Goal: Register for event/course

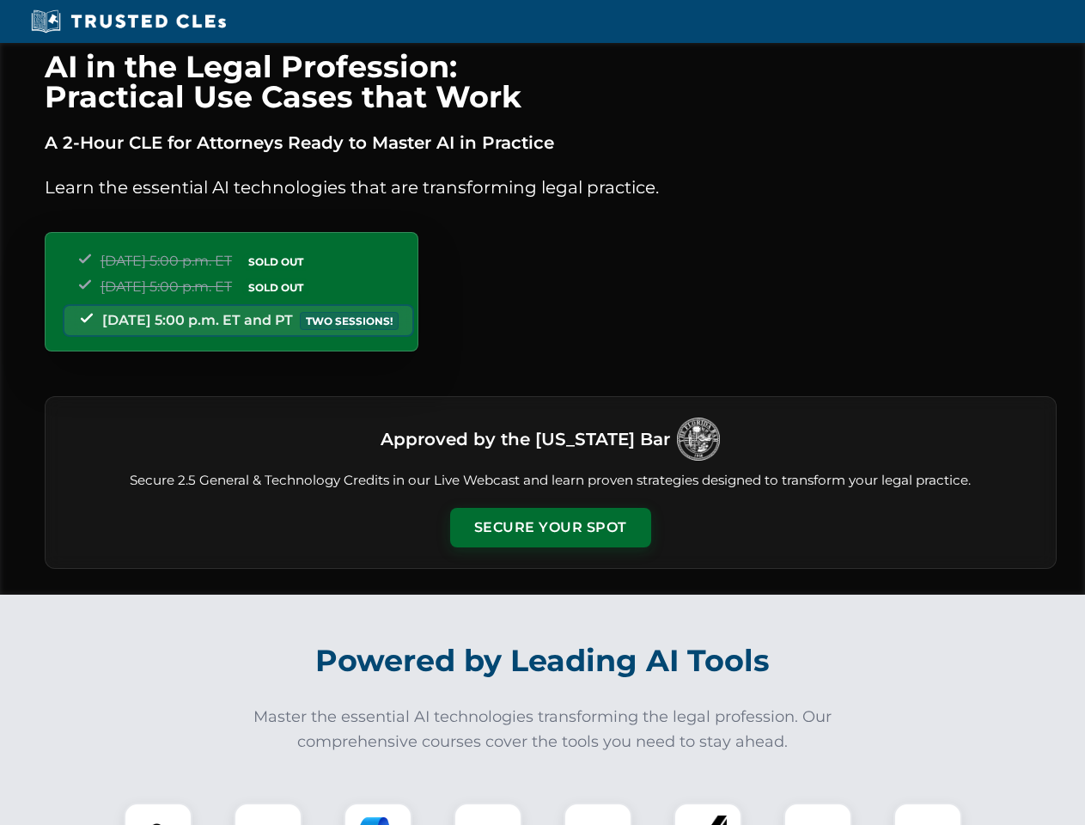
click at [550, 528] on button "Secure Your Spot" at bounding box center [550, 528] width 201 height 40
click at [158, 814] on img at bounding box center [158, 837] width 50 height 50
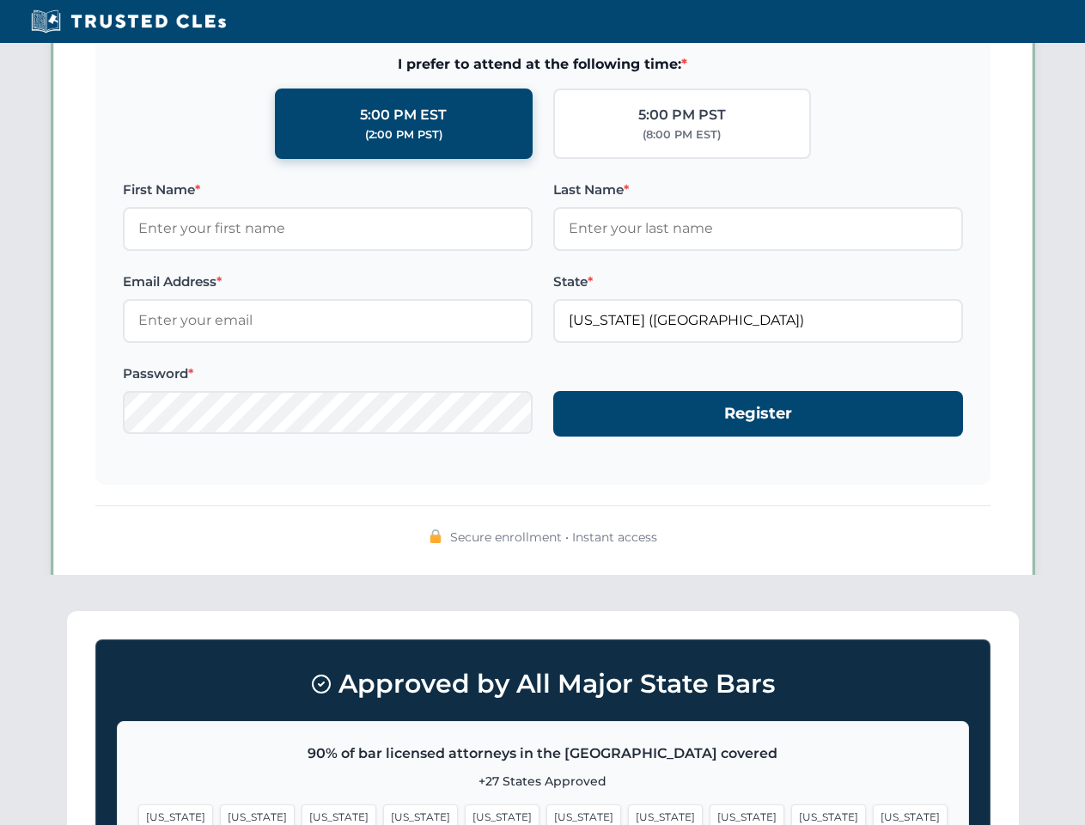
click at [628, 814] on span "[US_STATE]" at bounding box center [665, 816] width 75 height 25
click at [791, 814] on span "[US_STATE]" at bounding box center [828, 816] width 75 height 25
